Goal: Task Accomplishment & Management: Use online tool/utility

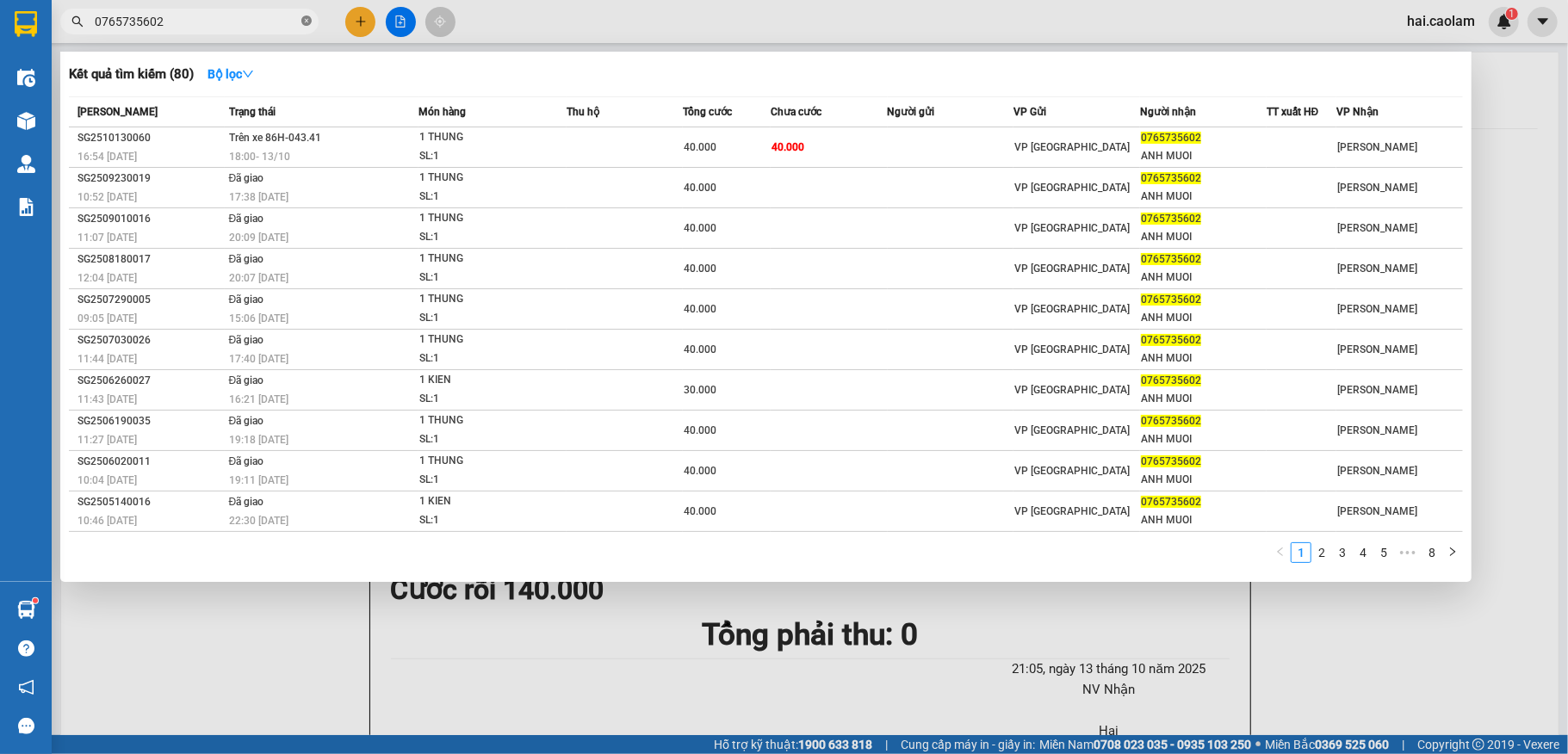
click at [308, 22] on icon "close-circle" at bounding box center [306, 20] width 11 height 11
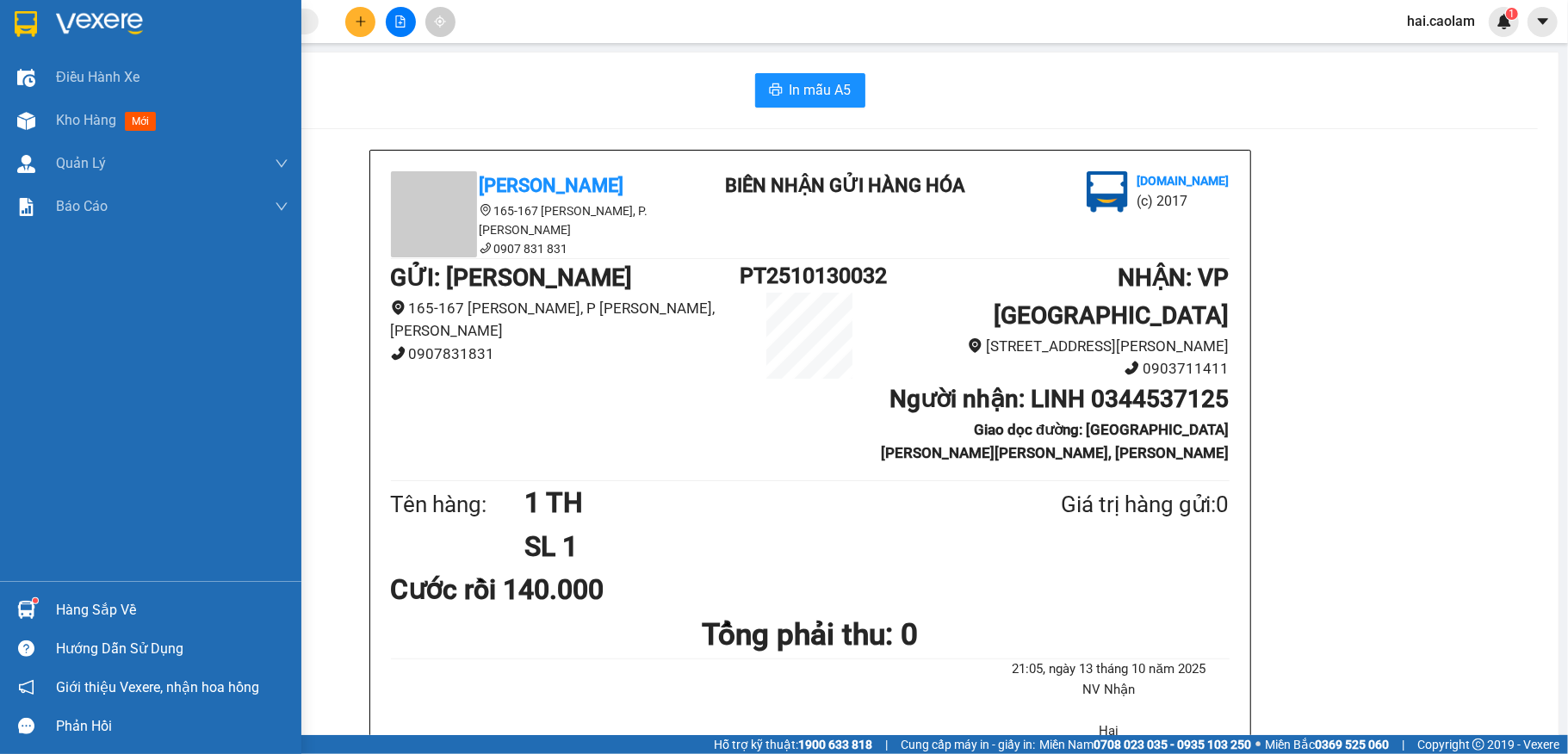
click at [135, 601] on div "Hàng sắp về" at bounding box center [172, 610] width 233 height 26
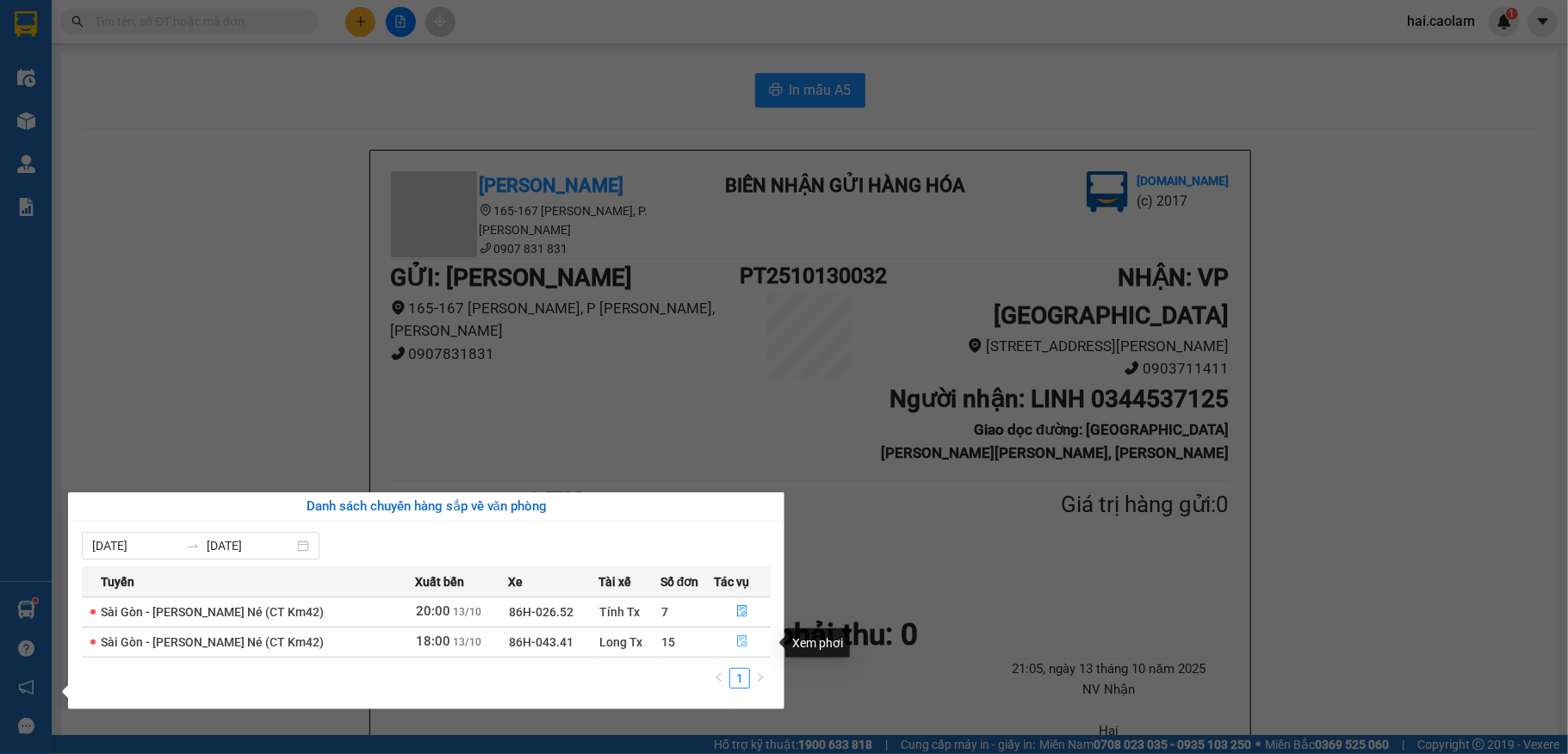
click at [743, 644] on icon "file-done" at bounding box center [742, 642] width 11 height 13
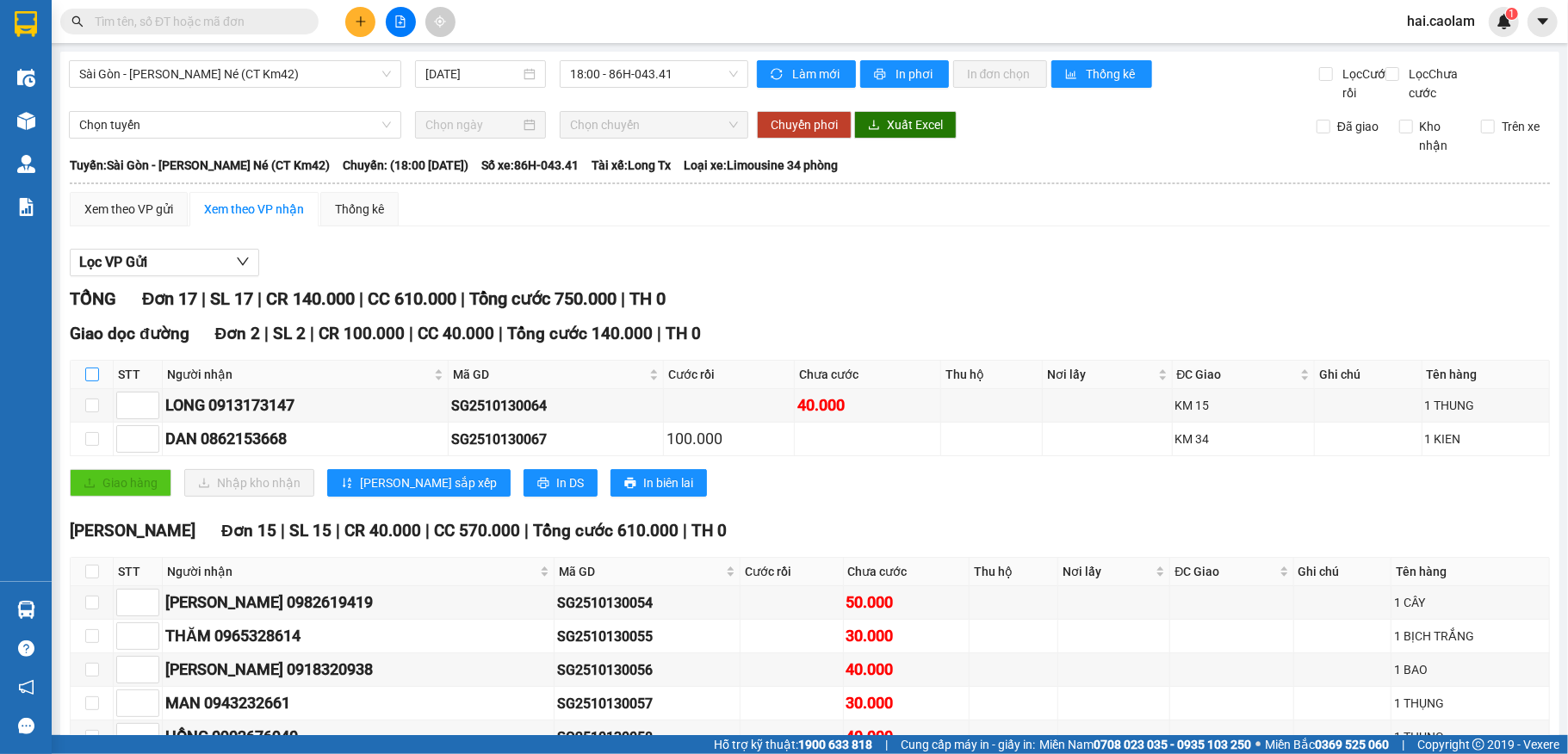
click at [89, 382] on input "checkbox" at bounding box center [92, 374] width 13 height 13
checkbox input "true"
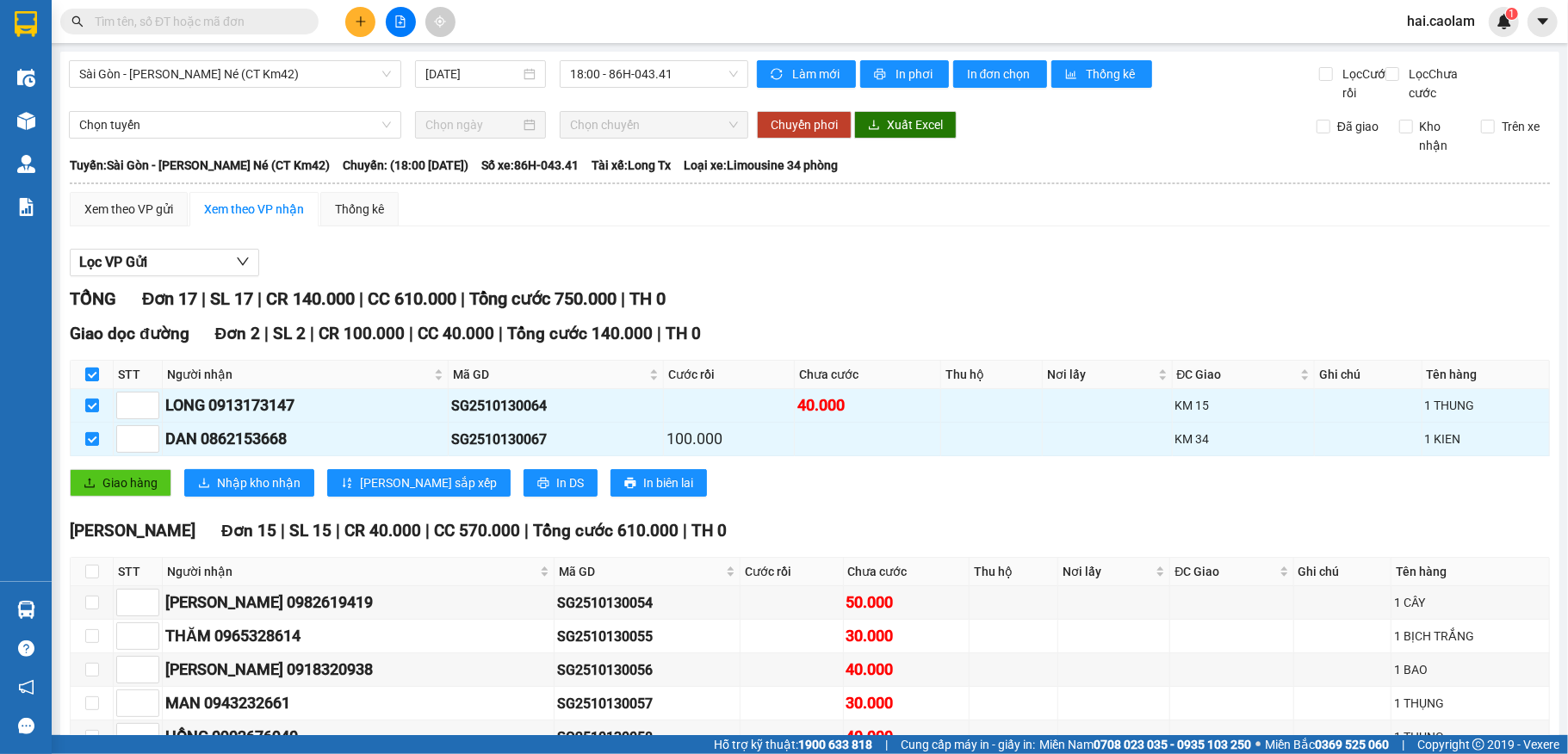
checkbox input "true"
click at [119, 492] on span "Giao hàng" at bounding box center [130, 483] width 55 height 19
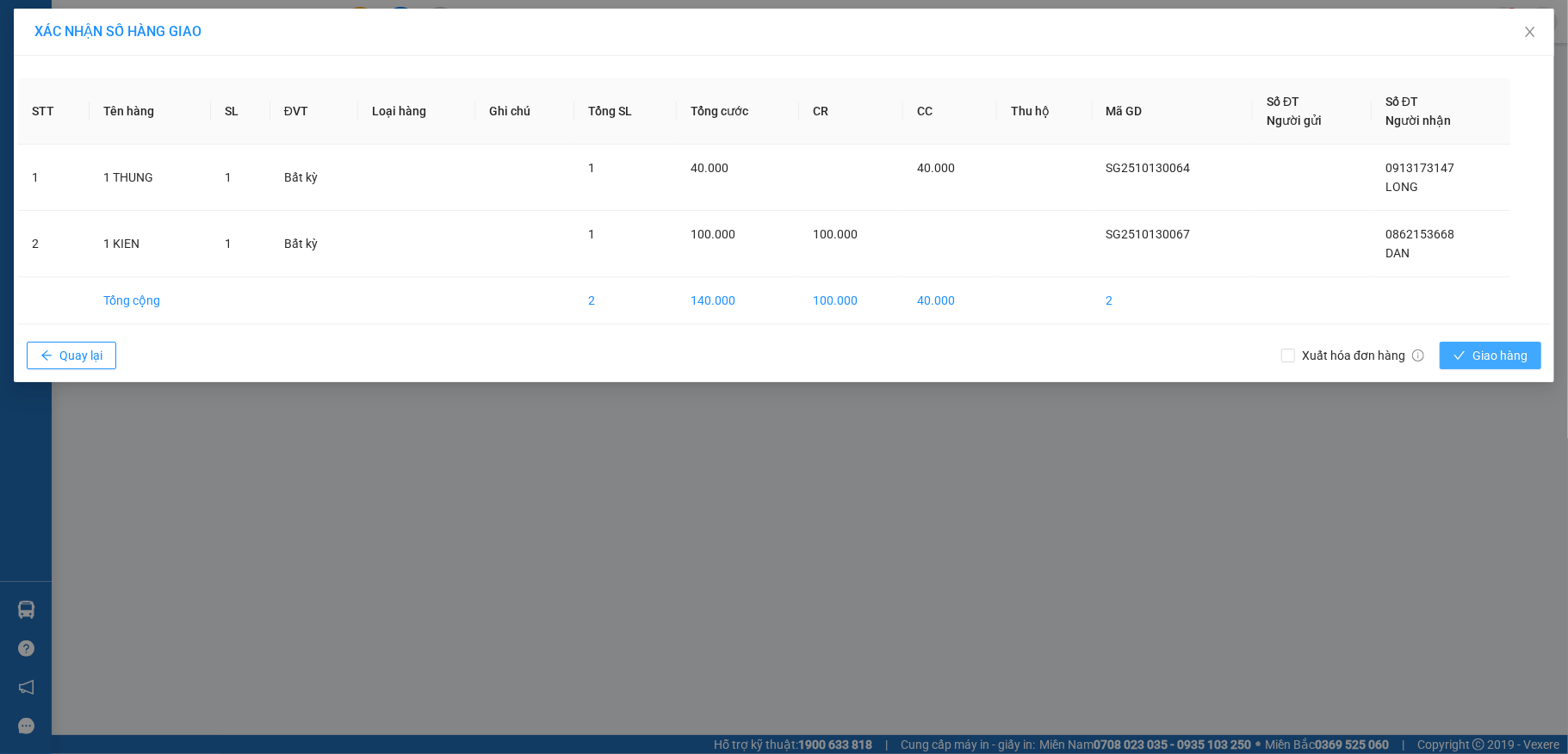
click at [1500, 365] on span "Giao hàng" at bounding box center [1500, 356] width 55 height 19
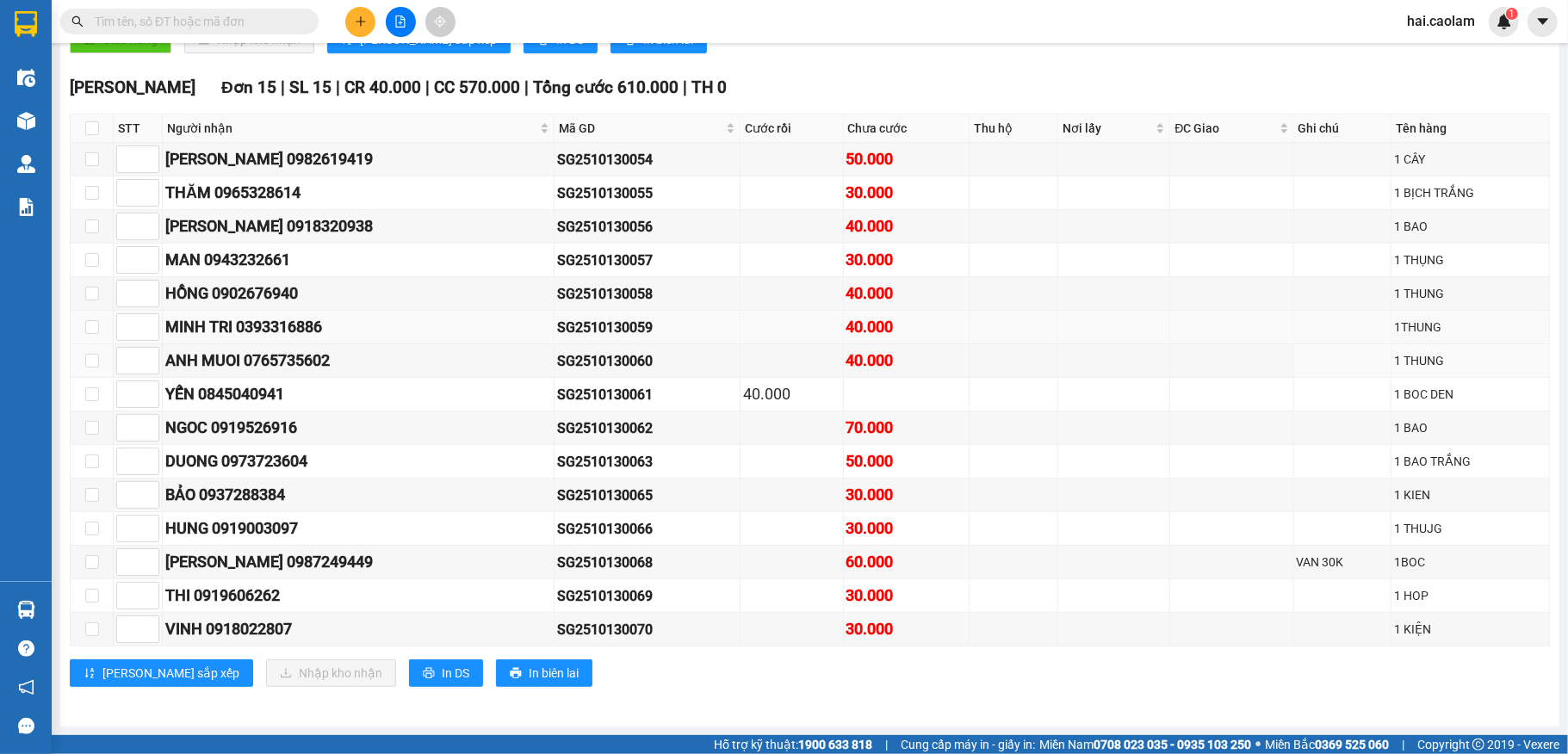
scroll to position [480, 0]
click at [89, 121] on input "checkbox" at bounding box center [92, 128] width 13 height 13
checkbox input "true"
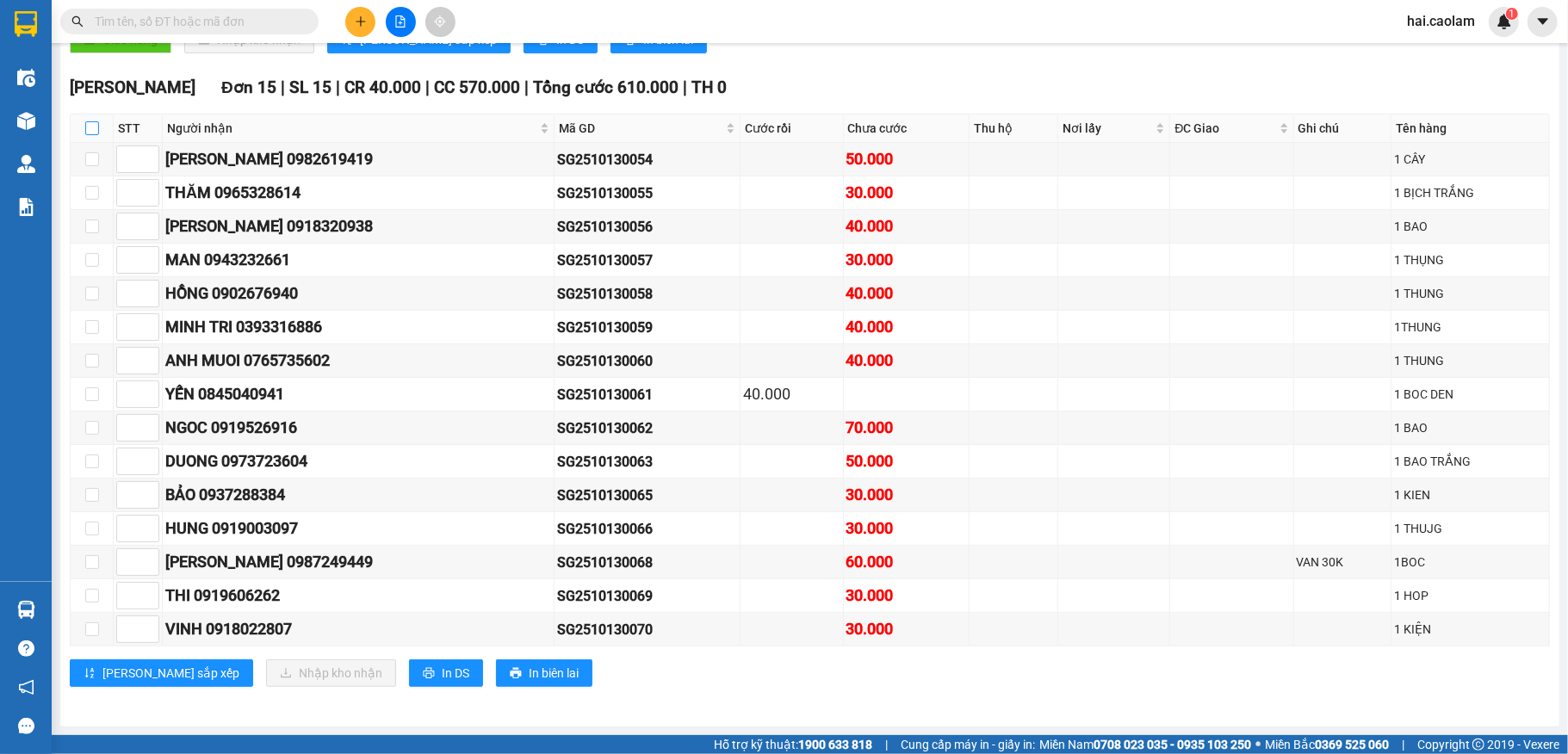
checkbox input "true"
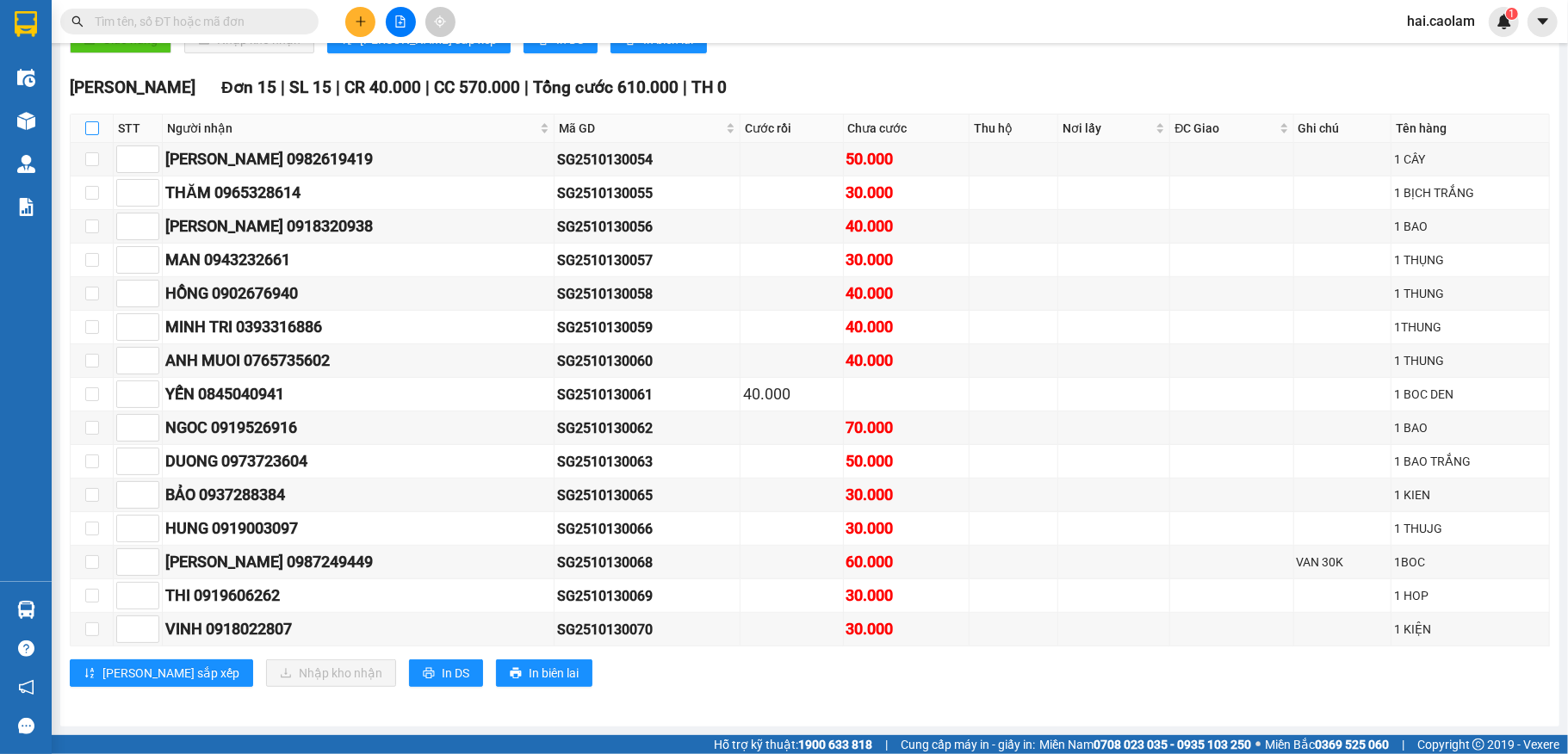
checkbox input "true"
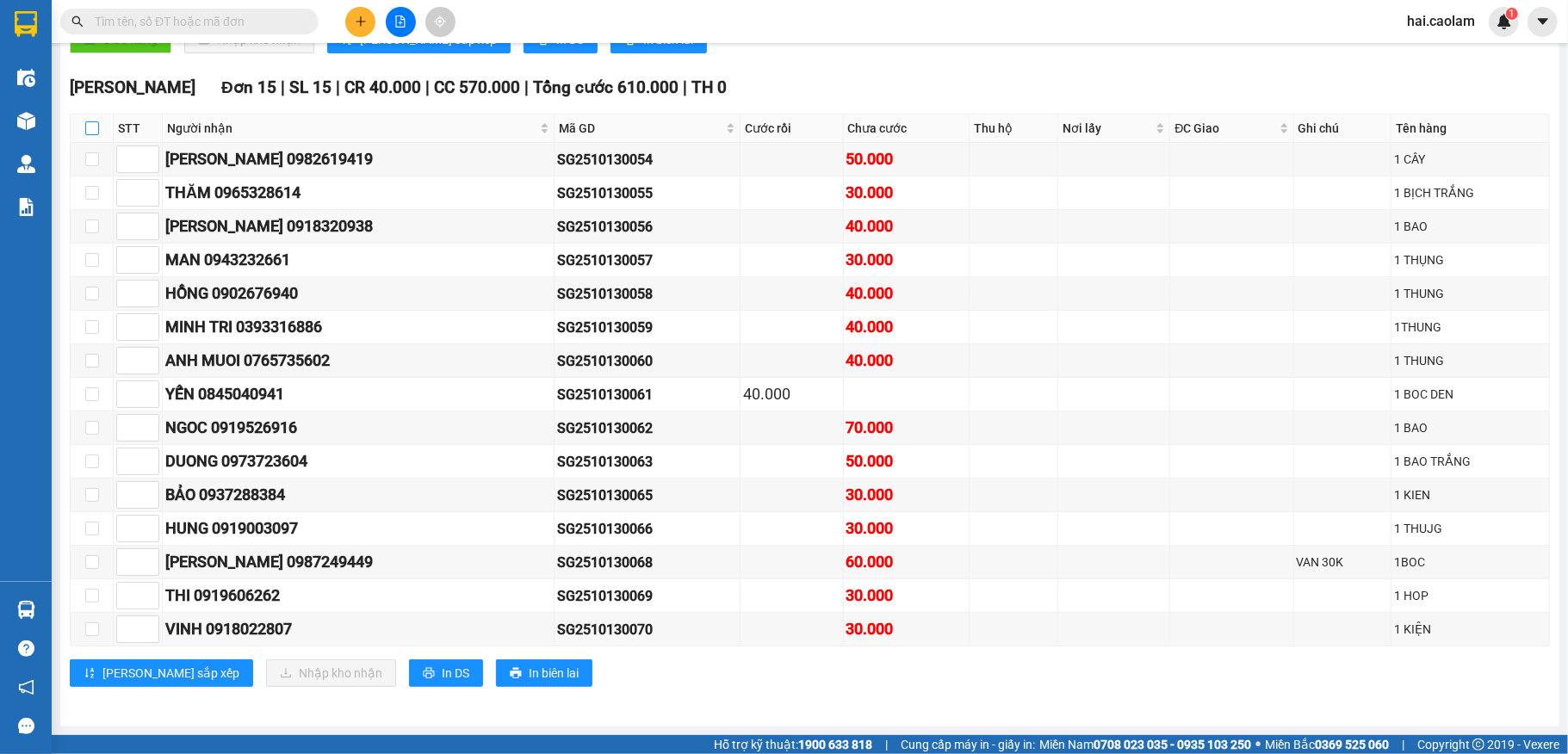
checkbox input "true"
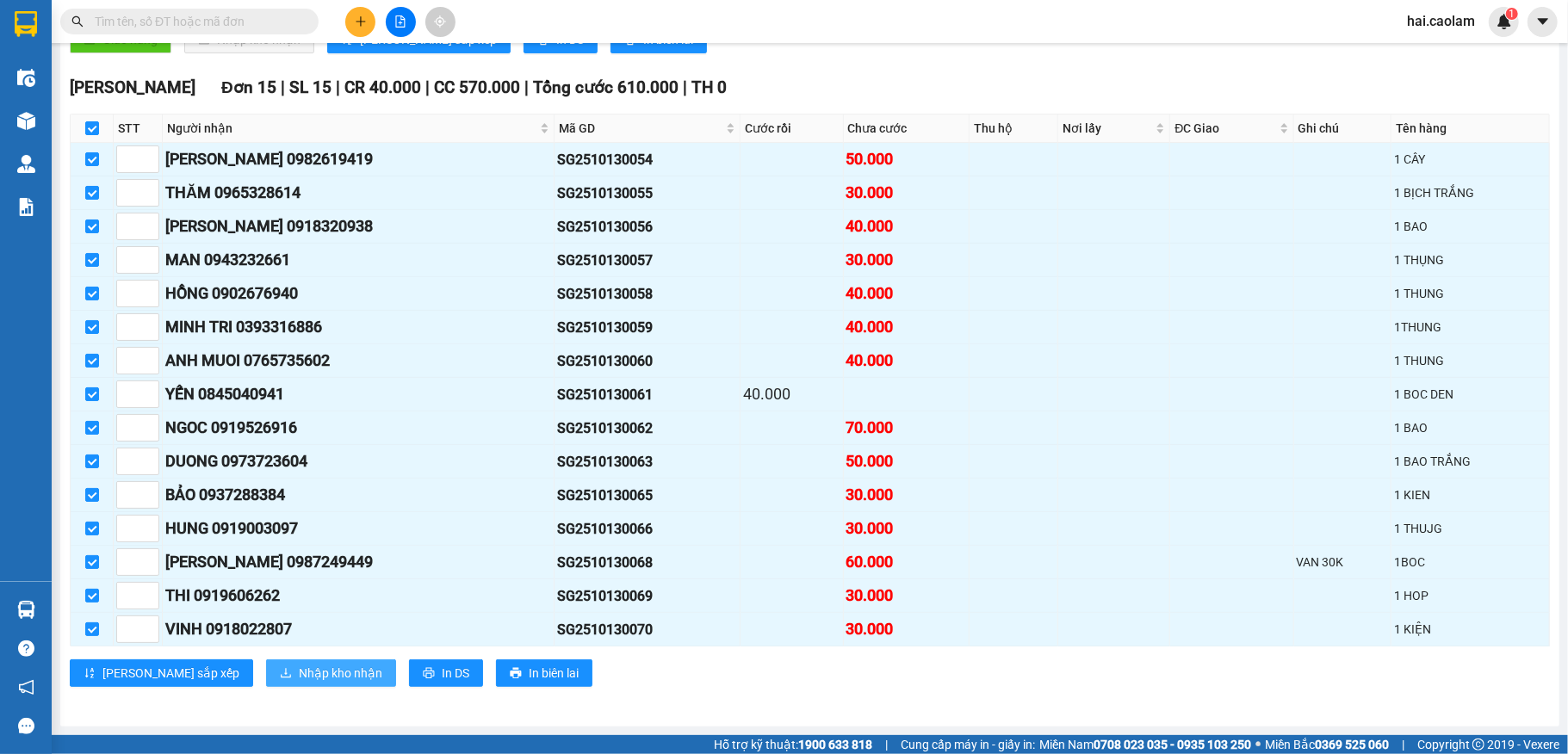
click at [299, 678] on span "Nhập kho nhận" at bounding box center [341, 673] width 84 height 19
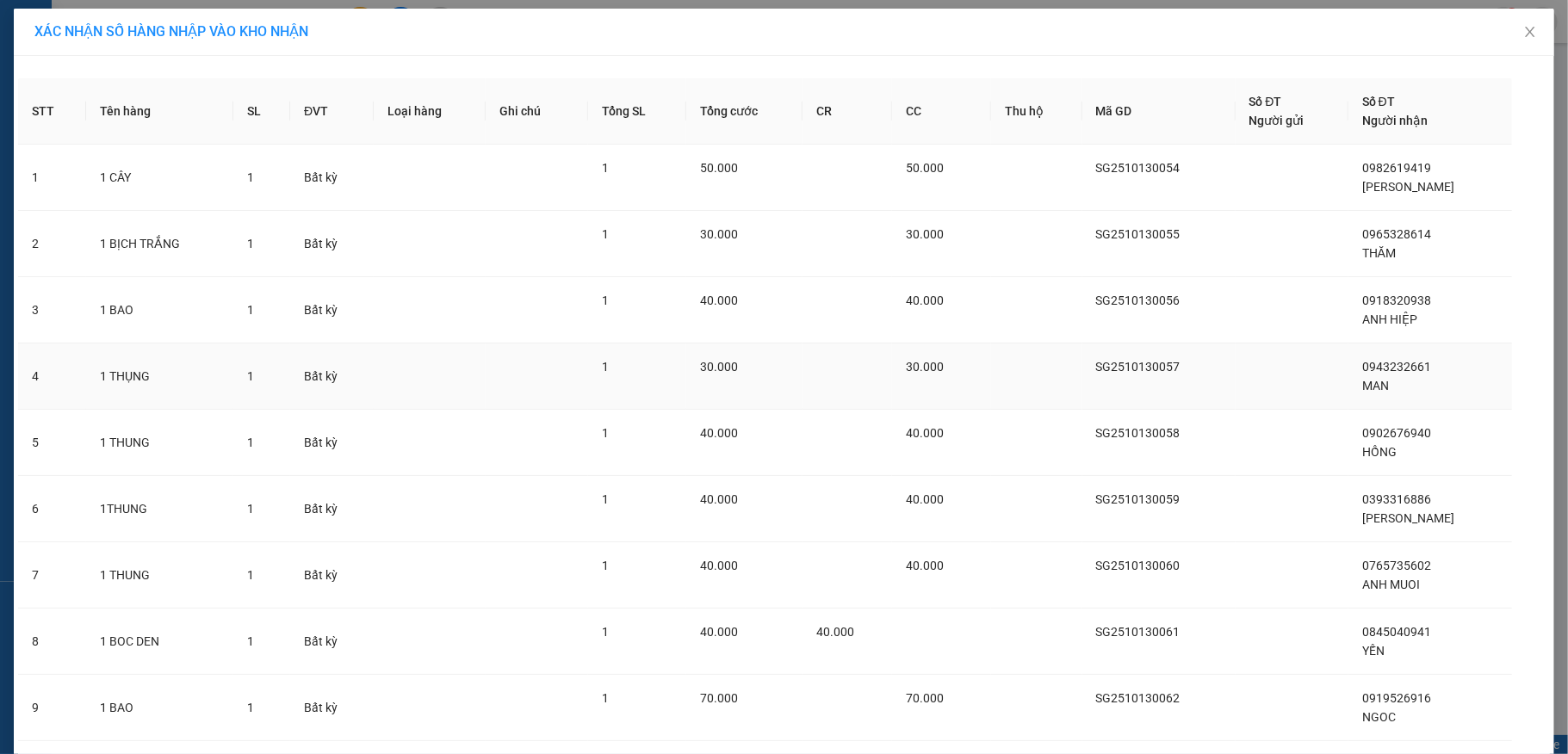
drag, startPoint x: 826, startPoint y: 377, endPoint x: 870, endPoint y: 368, distance: 44.9
click at [870, 368] on td at bounding box center [847, 376] width 89 height 66
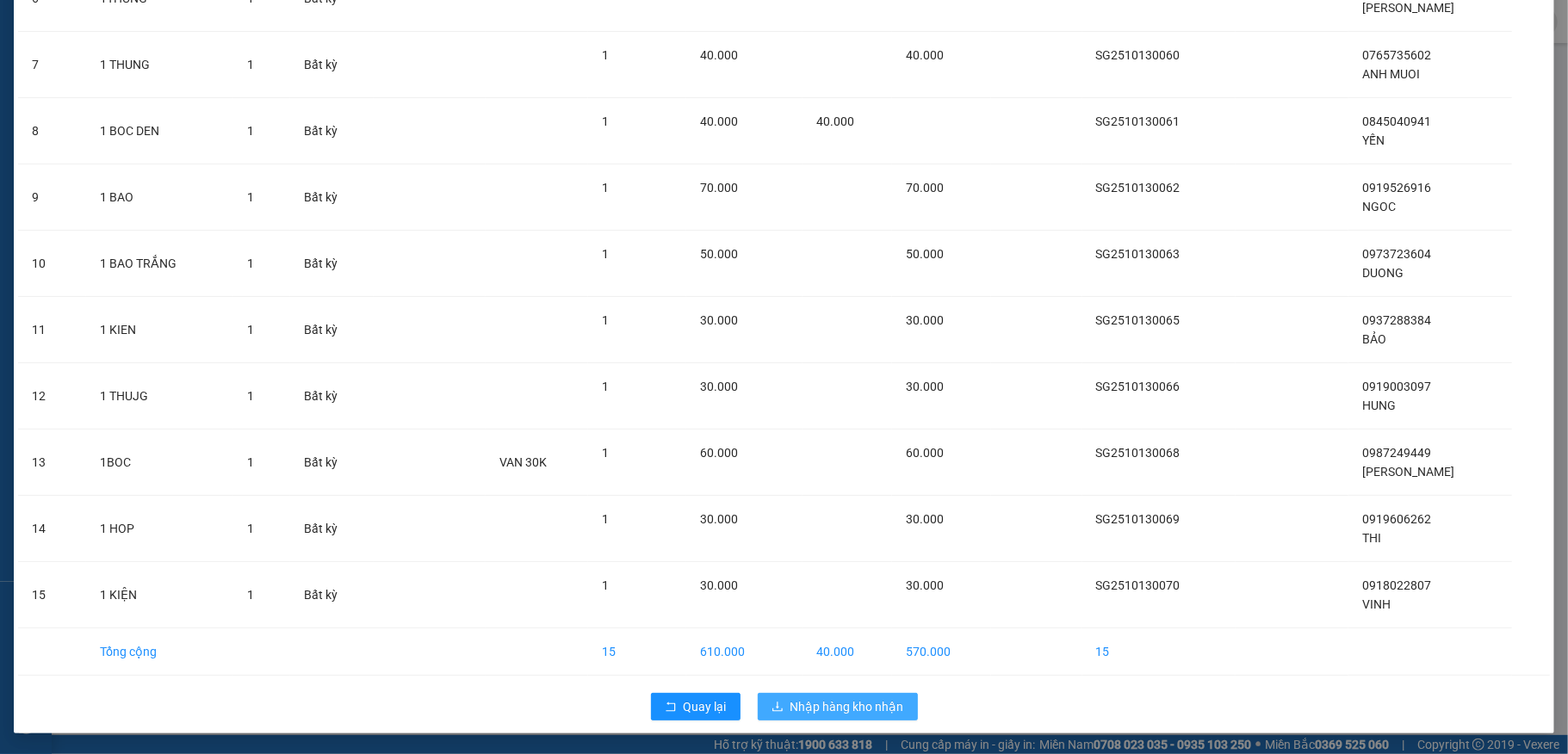
drag, startPoint x: 851, startPoint y: 713, endPoint x: 835, endPoint y: 691, distance: 27.2
click at [851, 711] on span "Nhập hàng kho nhận" at bounding box center [847, 707] width 114 height 19
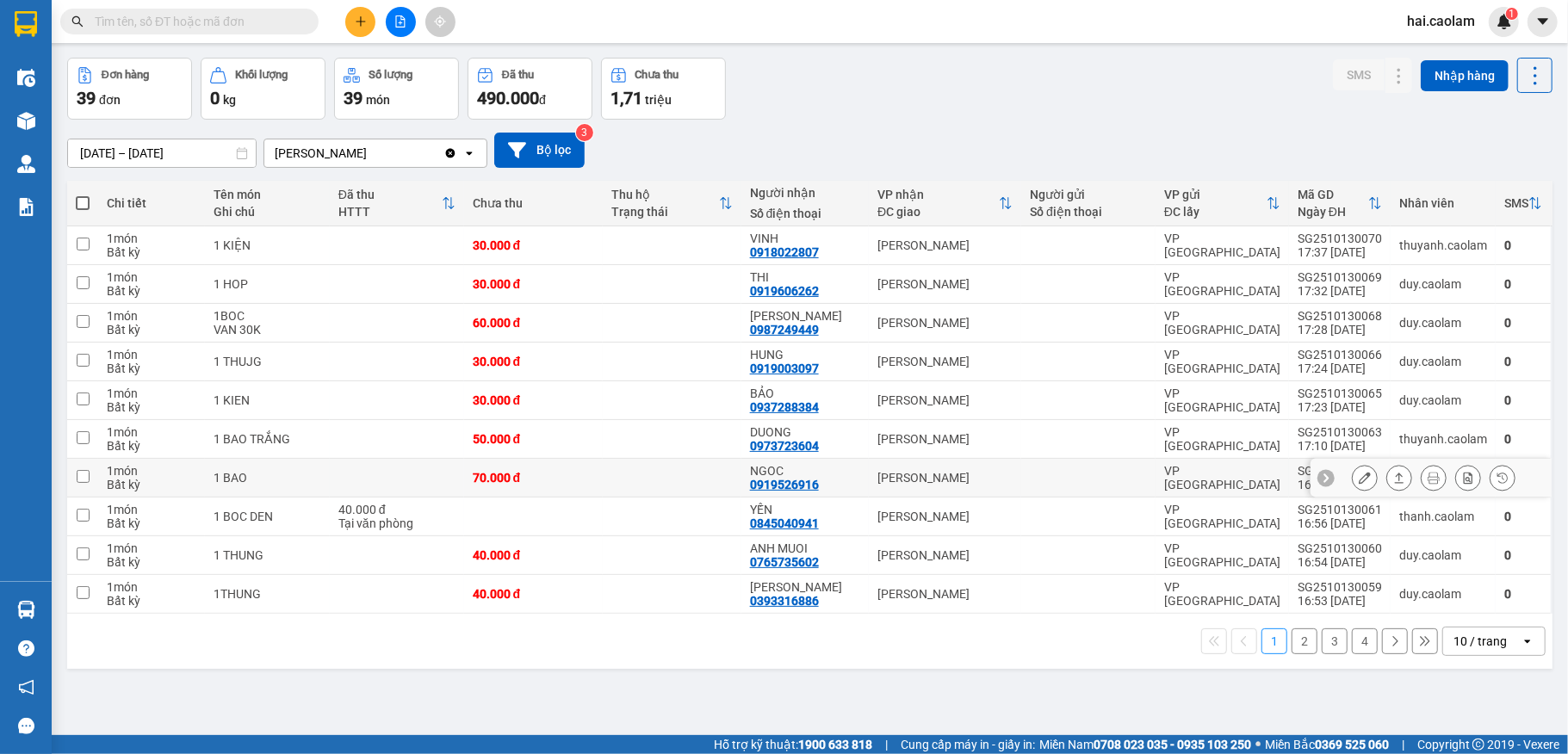
scroll to position [79, 0]
